Goal: Task Accomplishment & Management: Use online tool/utility

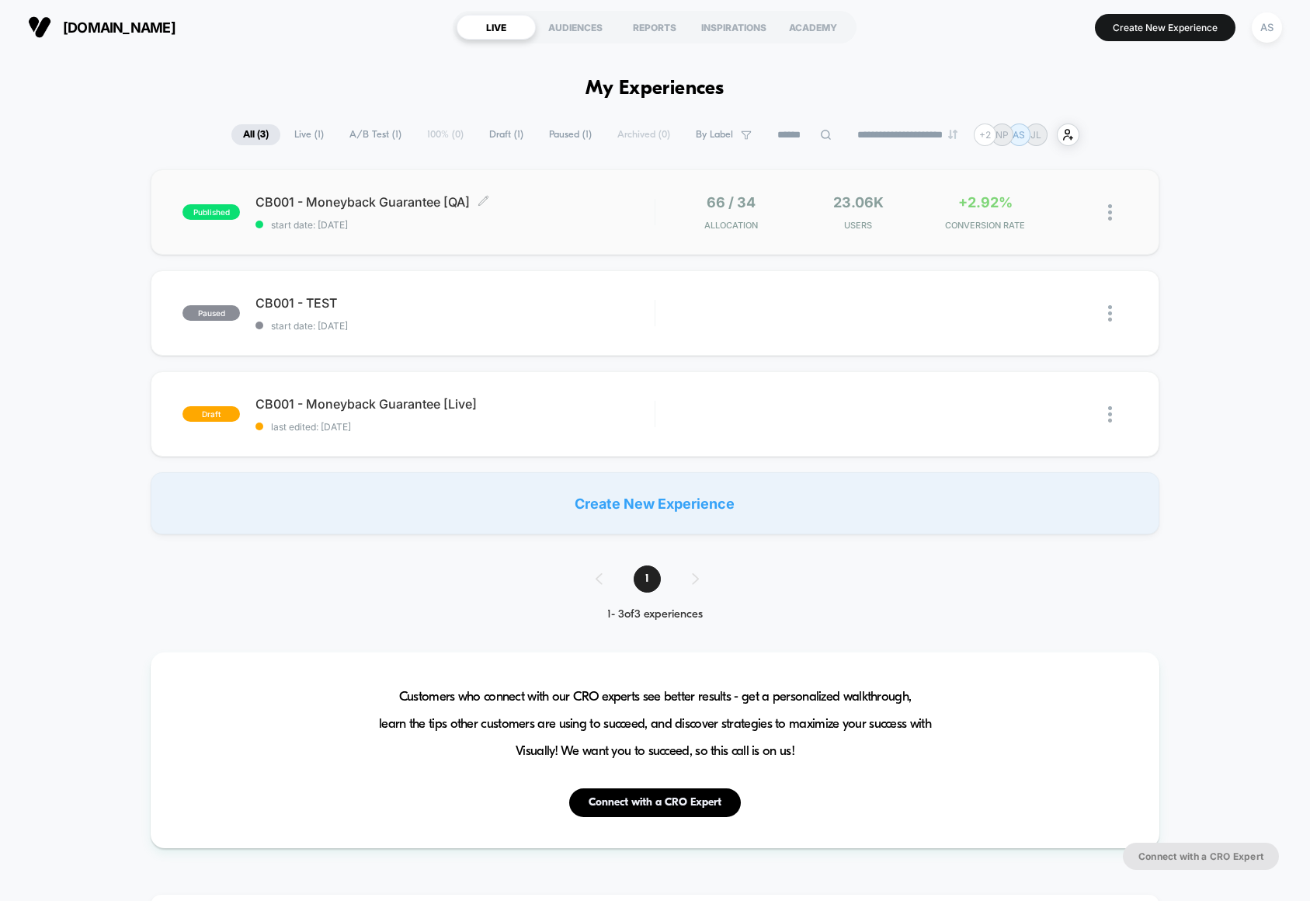
click at [347, 196] on span "CB001 - Moneyback Guarantee [QA] Click to edit experience details" at bounding box center [454, 202] width 399 height 16
